Goal: Navigation & Orientation: Find specific page/section

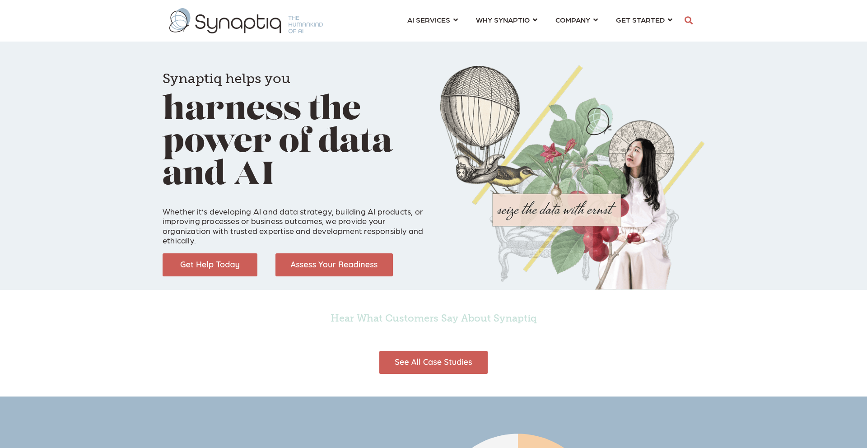
scroll to position [0, 4]
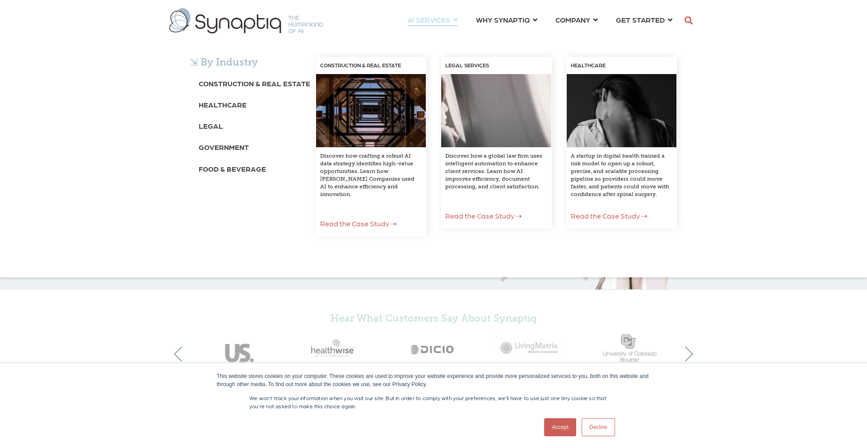
click at [584, 34] on div "⇲ By Industry Construction & Real Estate Healthcare Legal Government Food & Bev…" at bounding box center [433, 155] width 867 height 243
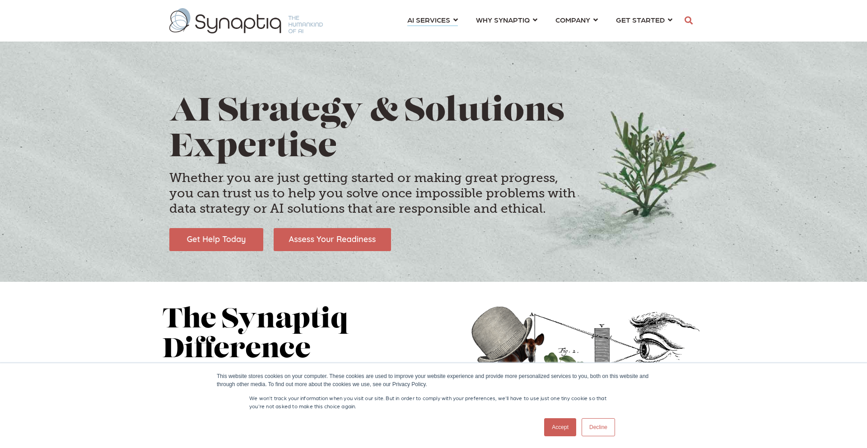
scroll to position [0, 4]
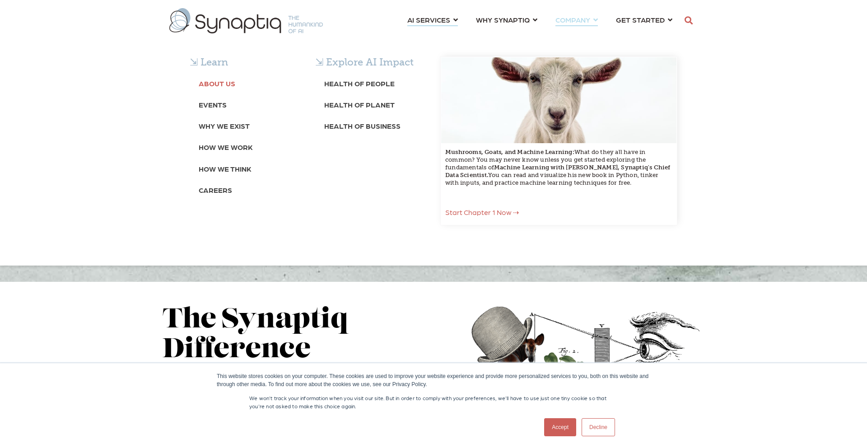
click at [219, 84] on b "About Us" at bounding box center [217, 83] width 37 height 9
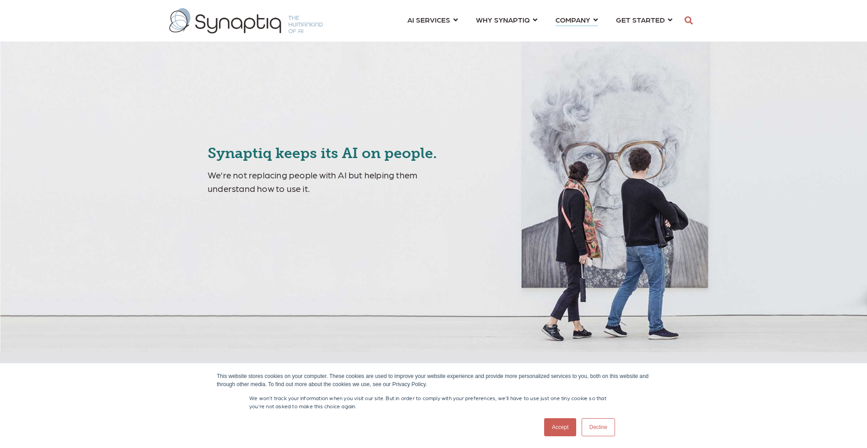
scroll to position [0, 4]
click at [555, 428] on link "Accept" at bounding box center [560, 427] width 32 height 18
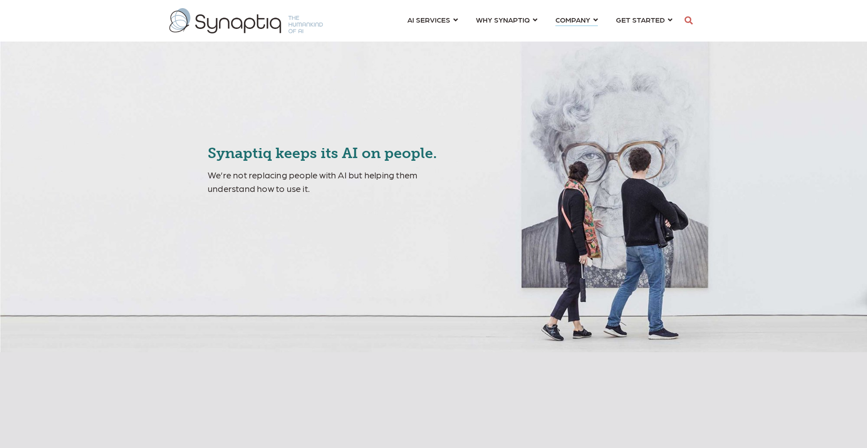
click at [234, 213] on div "Synaptiq keeps its AI on people. We’re not replacing people with AI but helping…" at bounding box center [433, 176] width 867 height 352
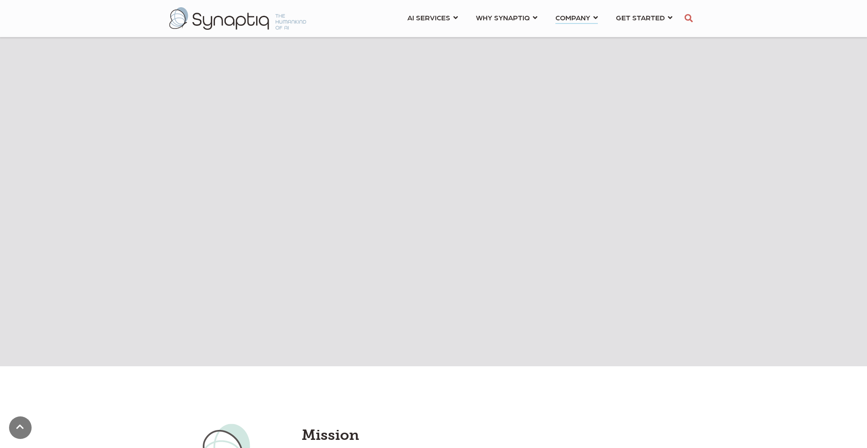
scroll to position [488, 0]
